Goal: Task Accomplishment & Management: Use online tool/utility

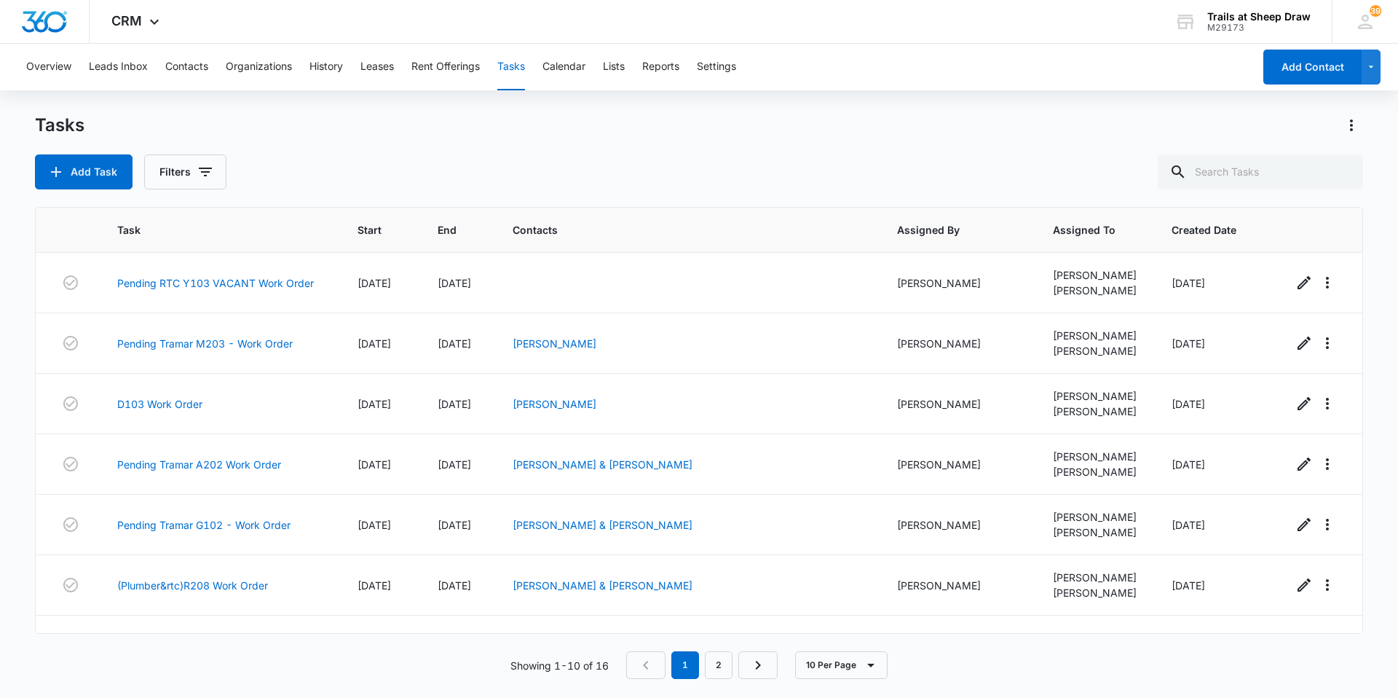
scroll to position [224, 0]
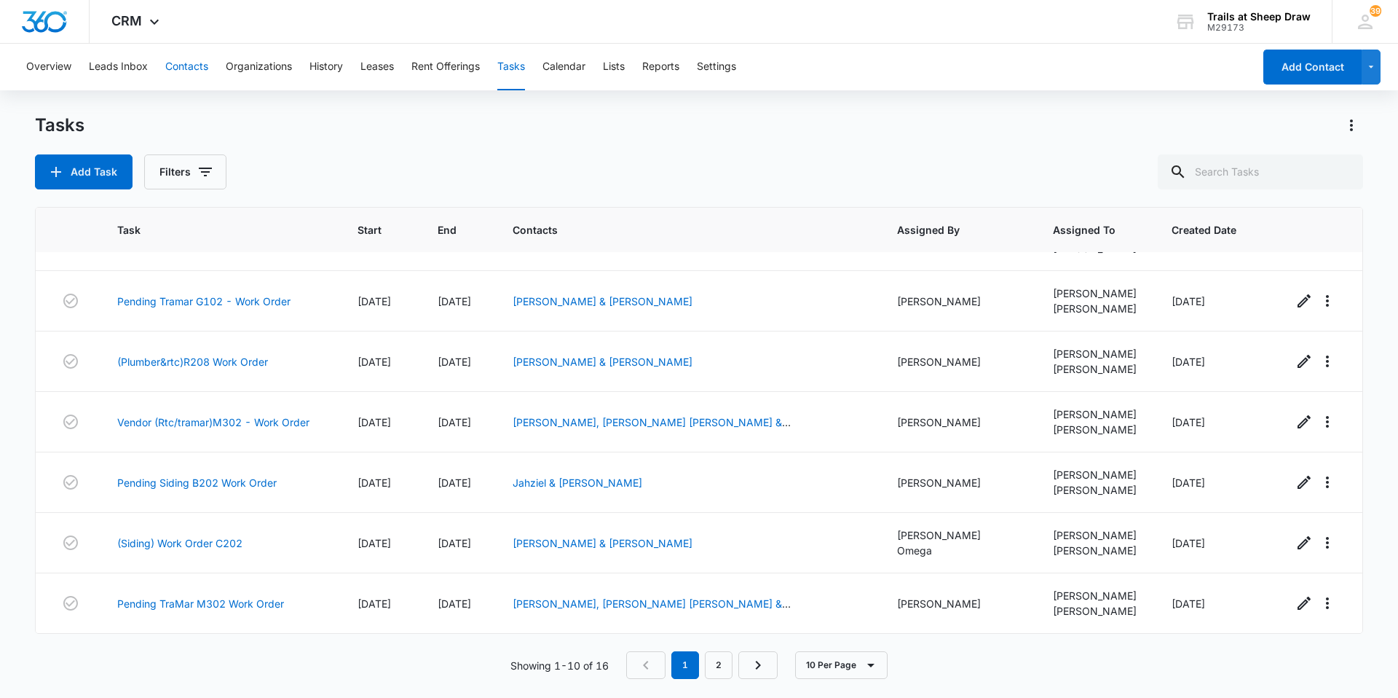
click at [166, 68] on button "Contacts" at bounding box center [186, 67] width 43 height 47
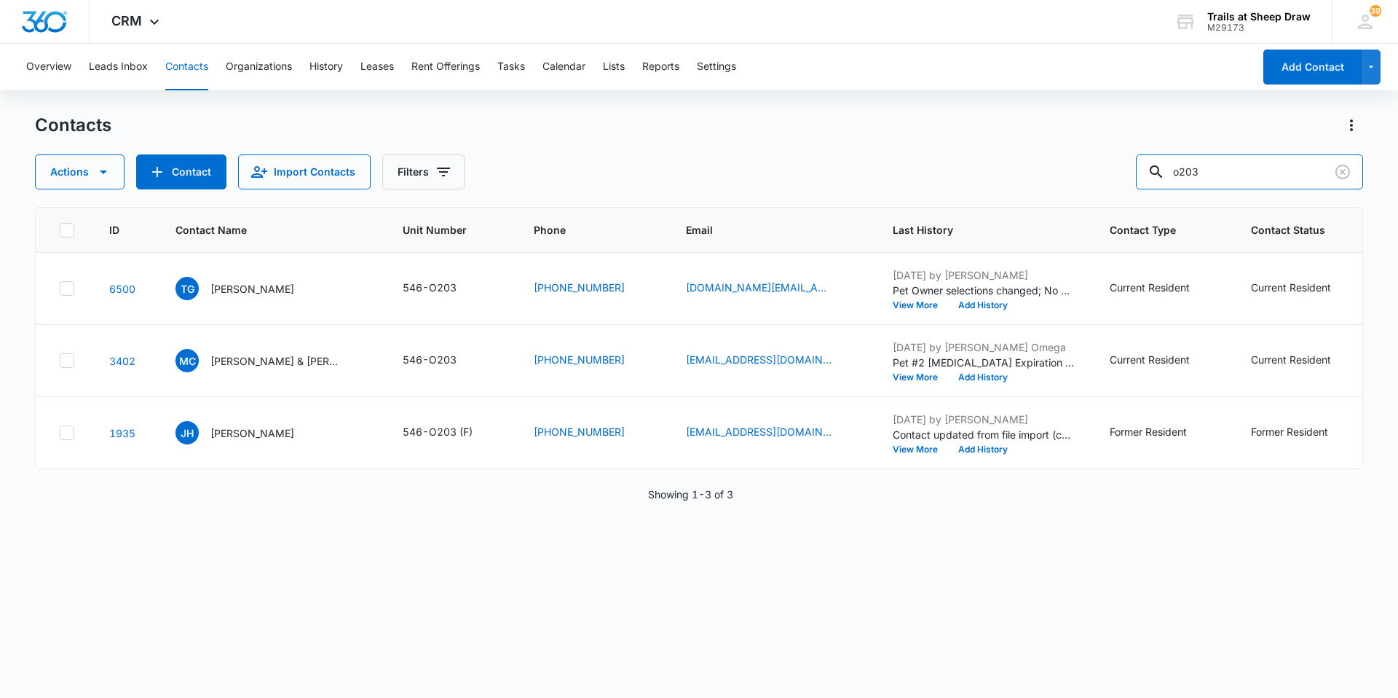
drag, startPoint x: 1241, startPoint y: 168, endPoint x: 830, endPoint y: 186, distance: 411.2
click at [843, 185] on div "Actions Contact Import Contacts Filters o203" at bounding box center [699, 171] width 1329 height 35
type input "h103"
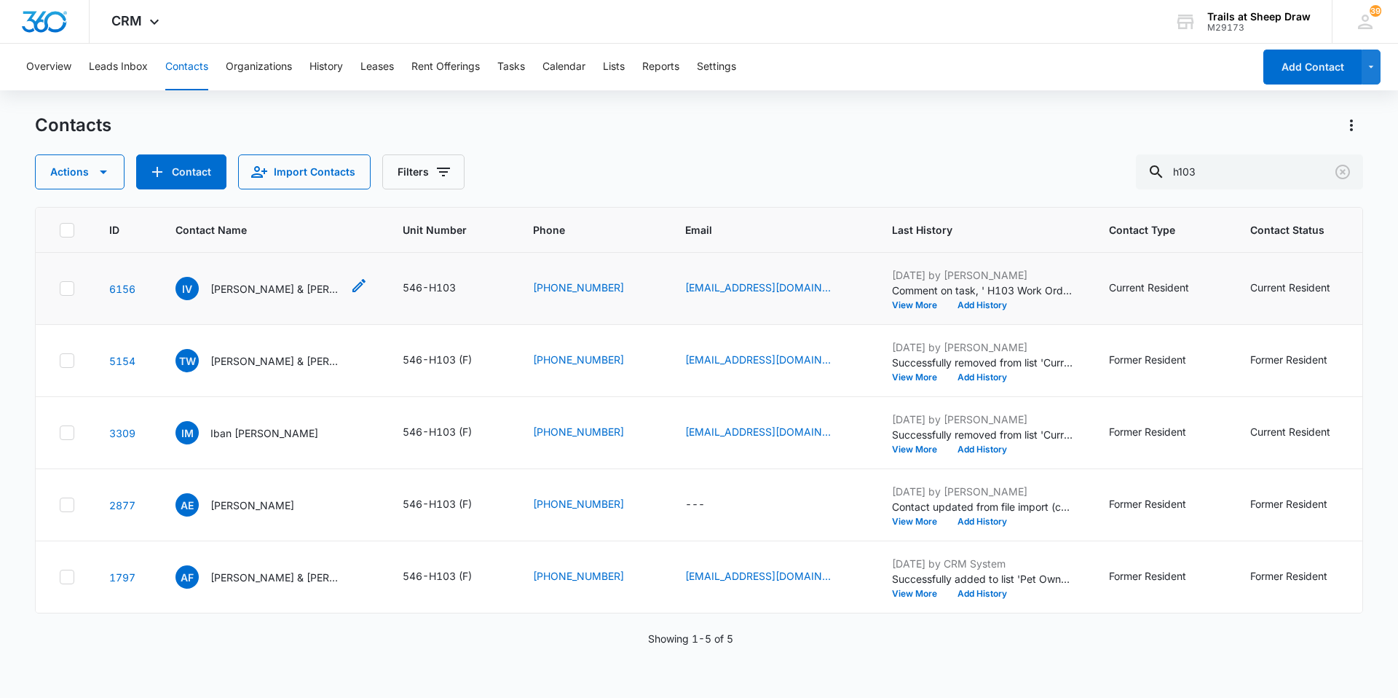
click at [303, 282] on p "Isaac Vargas & Audriana Hernandez" at bounding box center [275, 288] width 131 height 15
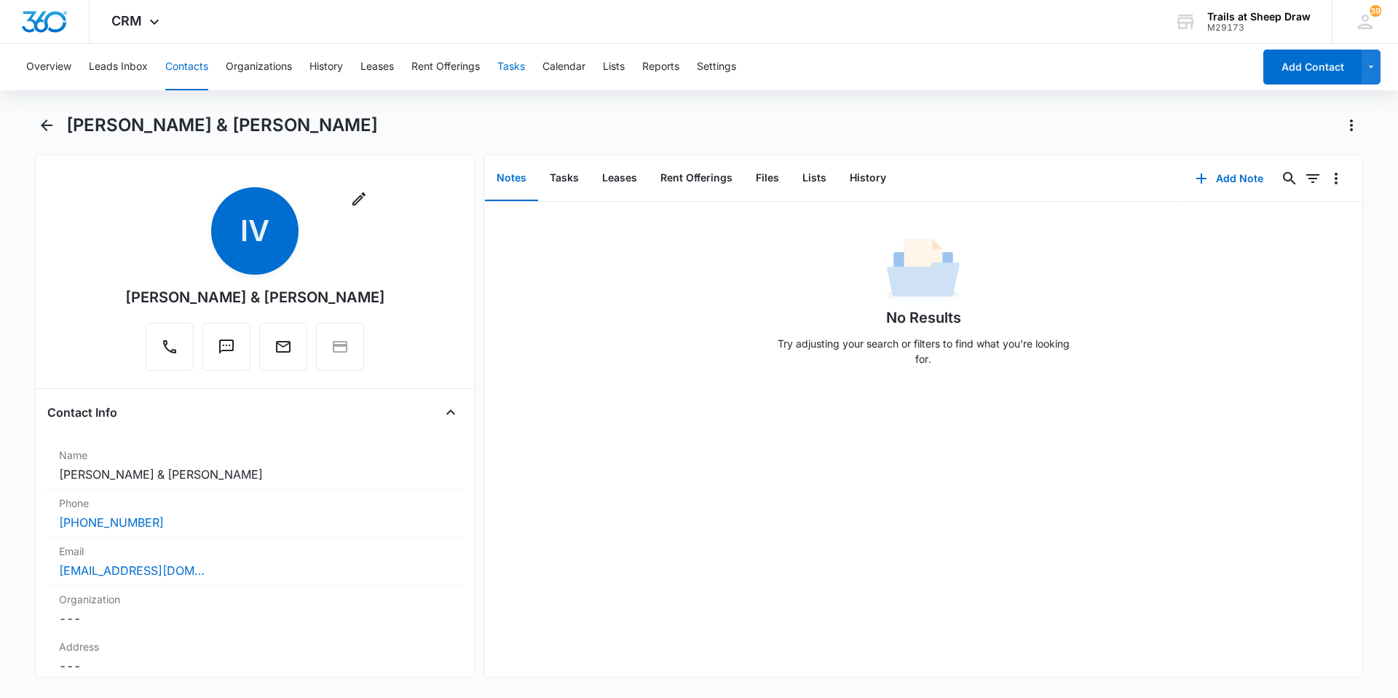
click at [524, 70] on button "Tasks" at bounding box center [511, 67] width 28 height 47
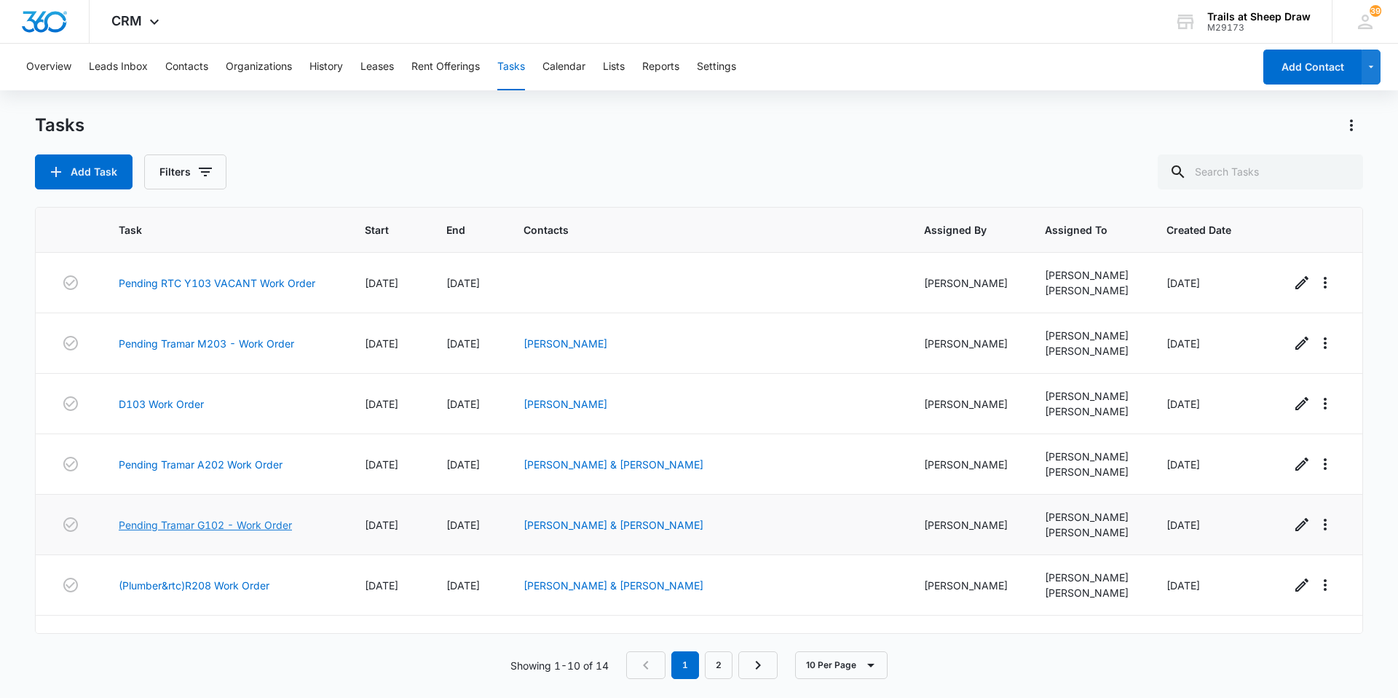
click at [240, 526] on link "Pending Tramar G102 - Work Order" at bounding box center [205, 524] width 173 height 15
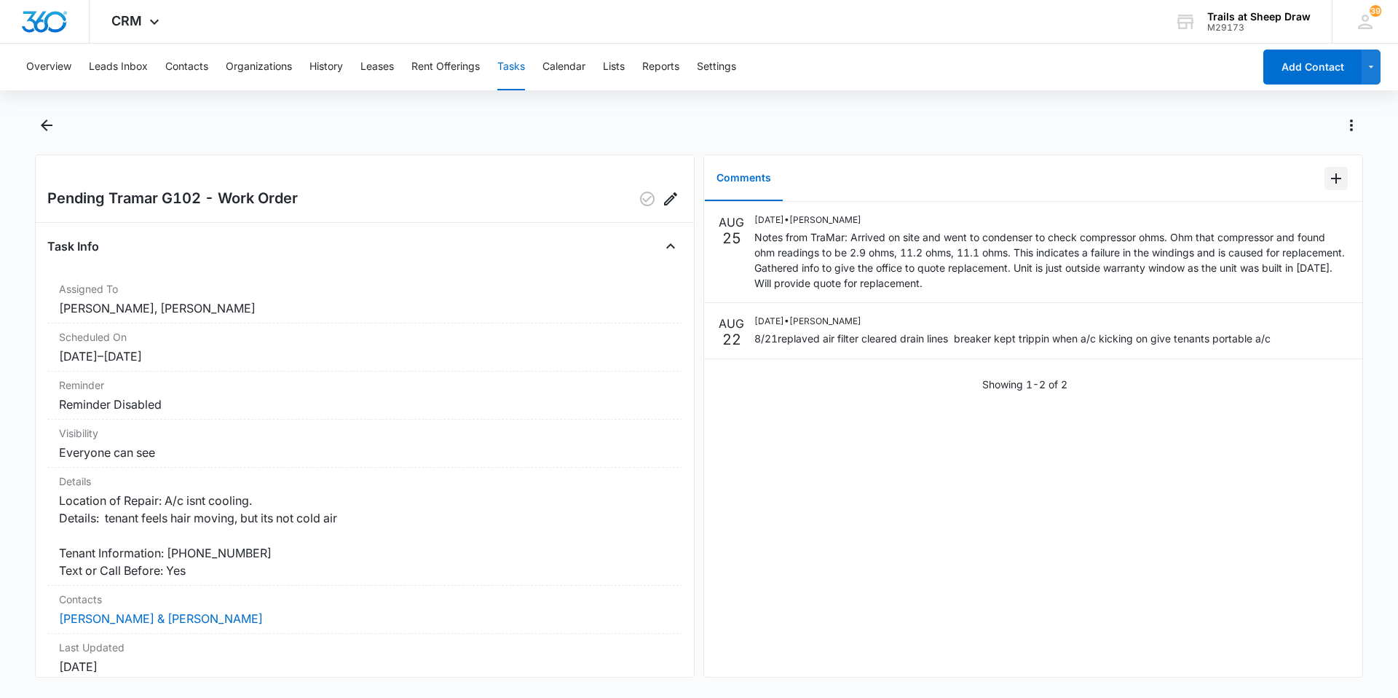
click at [1328, 173] on icon "Add Comment" at bounding box center [1336, 178] width 17 height 17
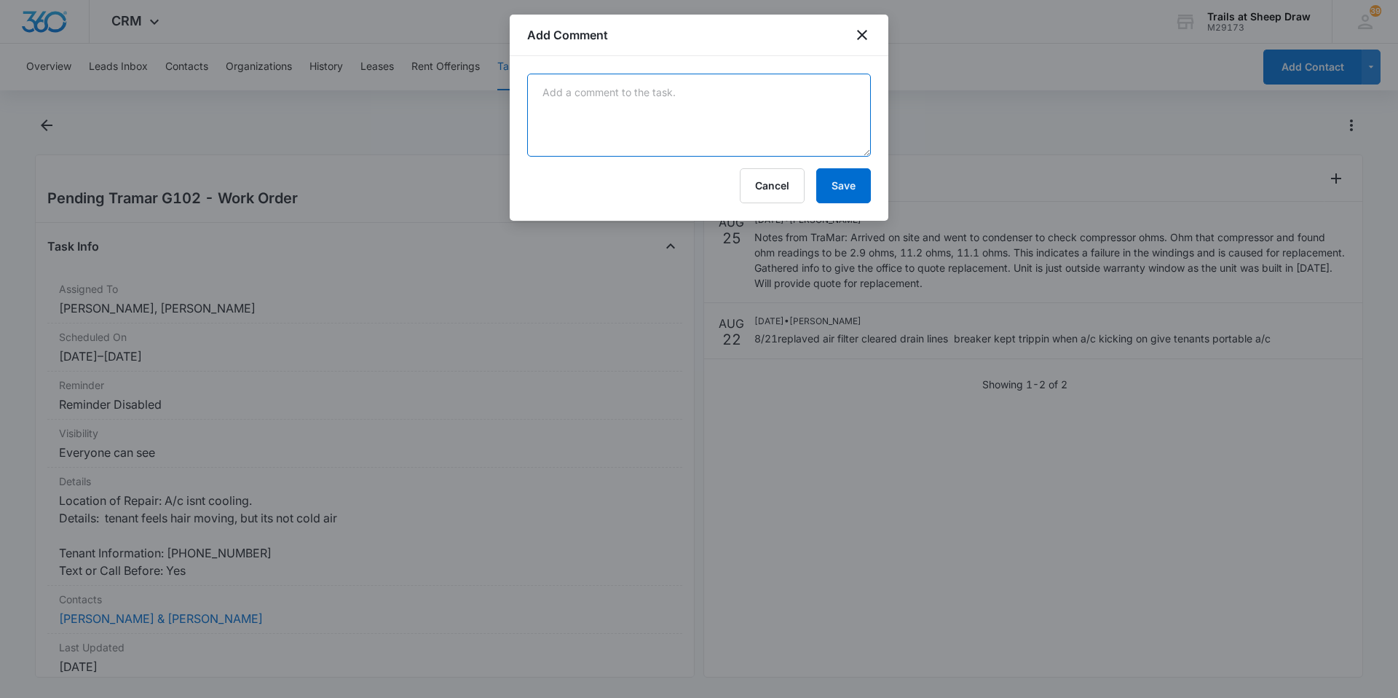
click at [610, 122] on textarea at bounding box center [699, 115] width 344 height 83
type textarea "TraMar repaired A/C - OK to remove portable A/C"
click at [846, 191] on button "Save" at bounding box center [843, 185] width 55 height 35
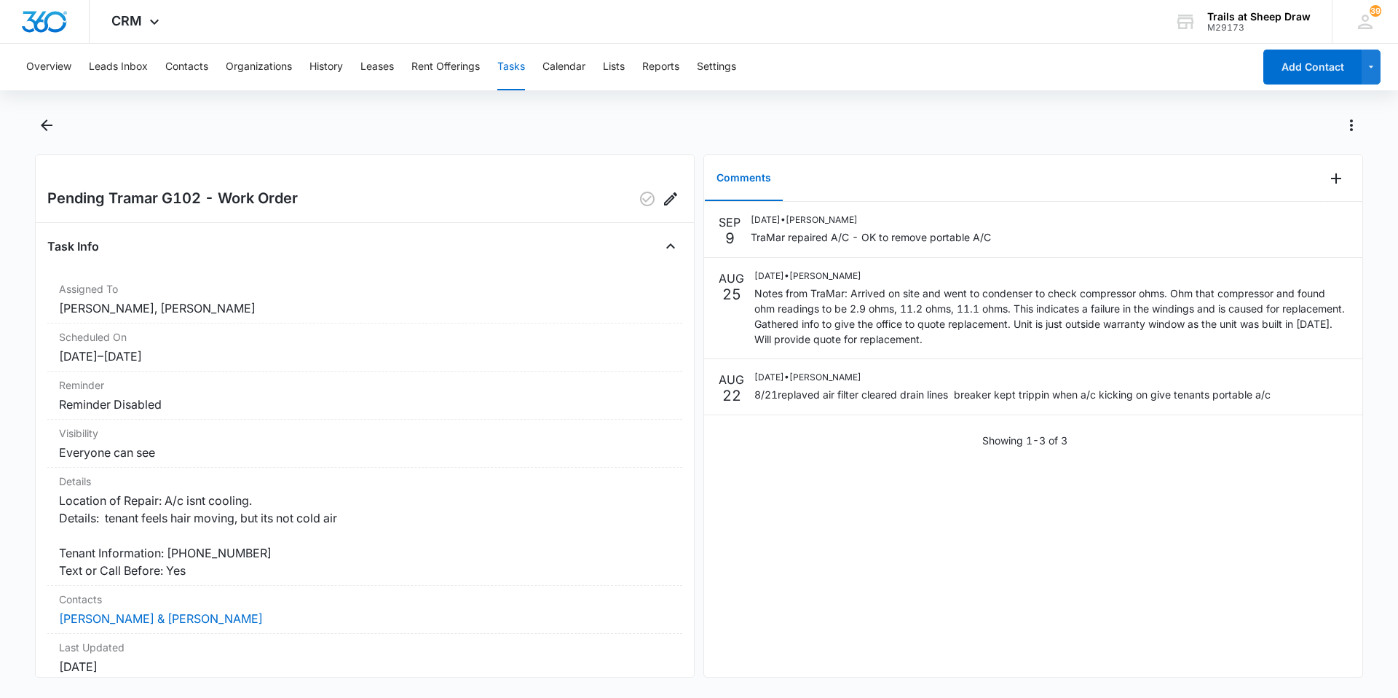
click at [522, 69] on button "Tasks" at bounding box center [511, 67] width 28 height 47
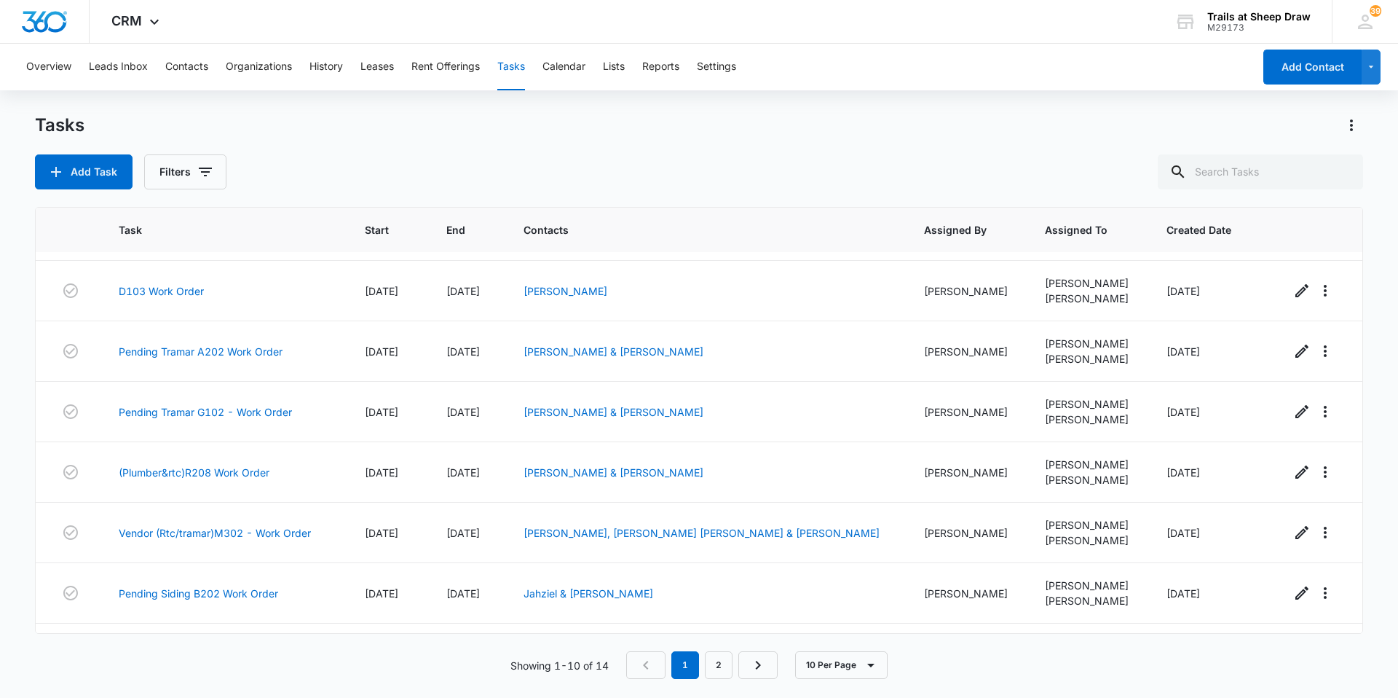
scroll to position [224, 0]
